Goal: Register for event/course

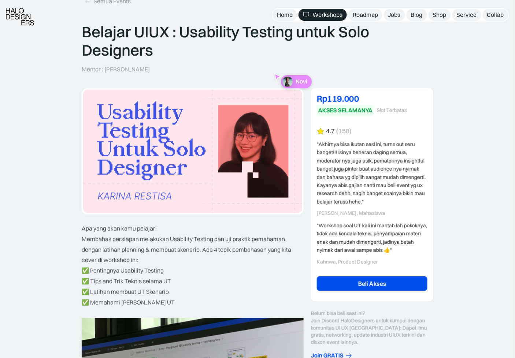
click at [344, 291] on link "Beli Akses" at bounding box center [372, 283] width 111 height 15
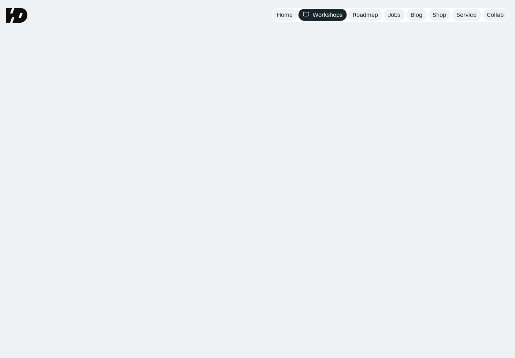
scroll to position [56, 0]
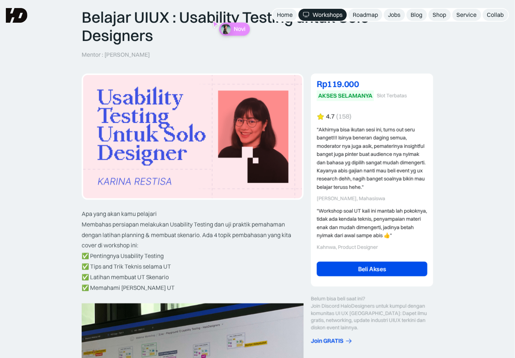
click at [339, 86] on div "Rp119.000" at bounding box center [372, 83] width 111 height 9
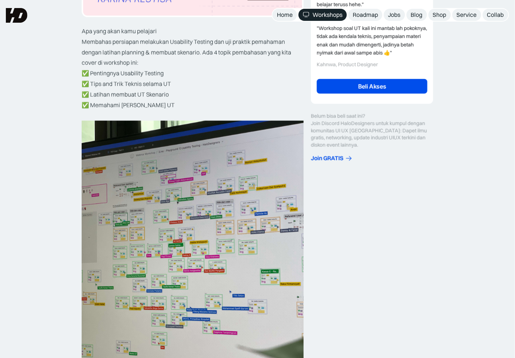
scroll to position [0, 0]
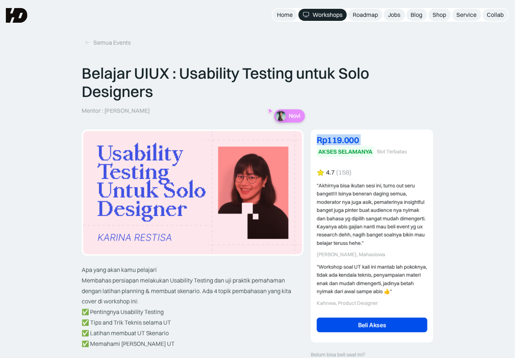
click at [332, 139] on div "Rp119.000" at bounding box center [372, 139] width 111 height 9
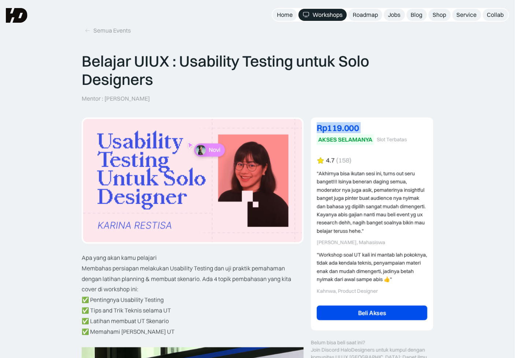
scroll to position [13, 0]
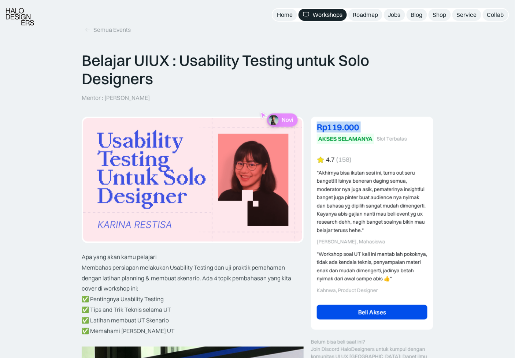
click at [356, 313] on link "Beli Akses" at bounding box center [372, 312] width 111 height 15
